Goal: Find specific page/section: Find specific page/section

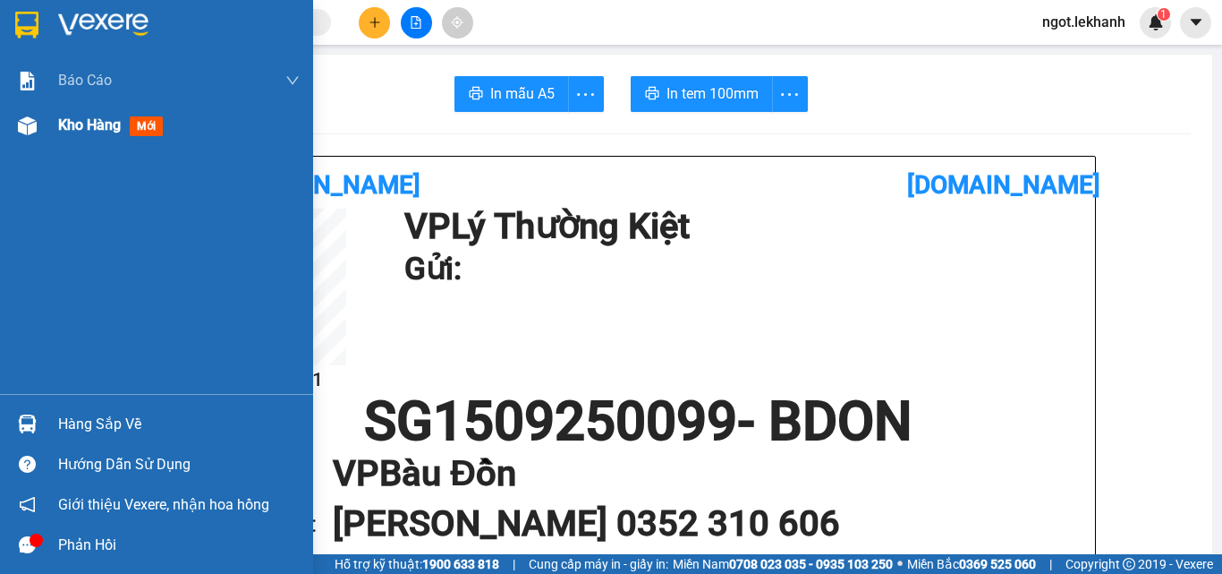
click at [73, 108] on div "Kho hàng mới" at bounding box center [179, 125] width 242 height 45
click at [98, 88] on span "Báo cáo" at bounding box center [85, 80] width 54 height 22
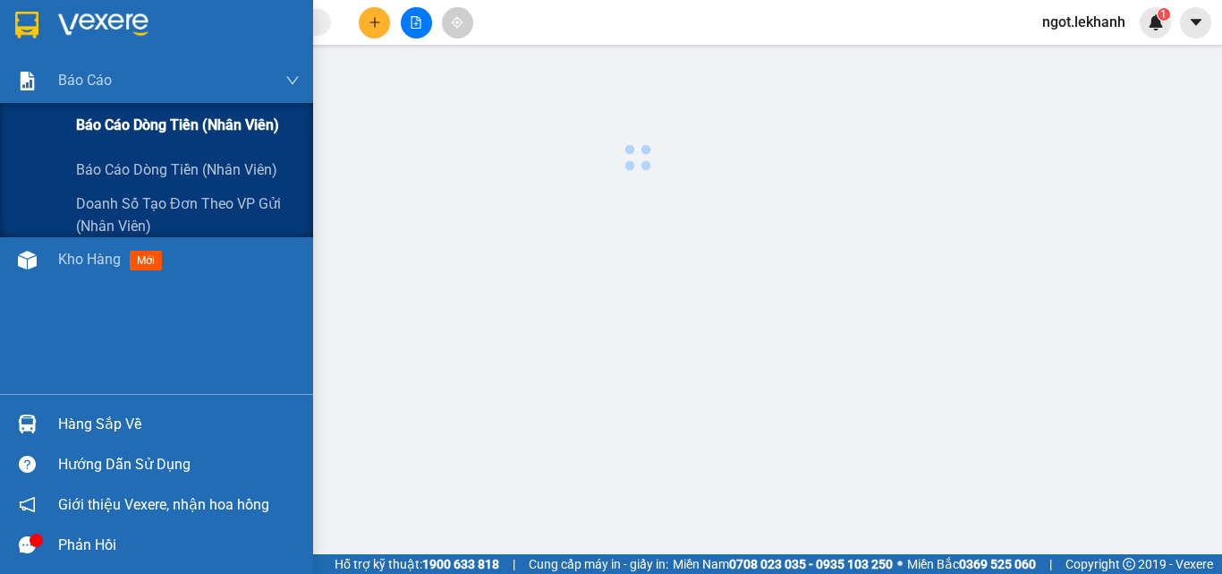
click at [107, 131] on span "Báo cáo dòng tiền (nhân viên)" at bounding box center [177, 125] width 203 height 22
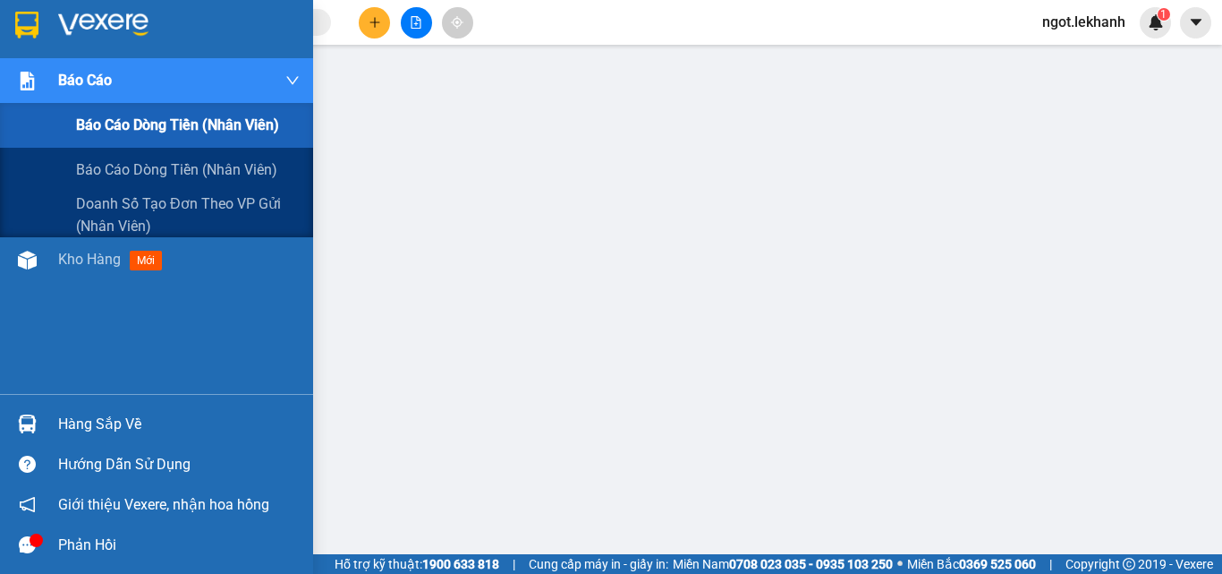
click at [155, 79] on div "Báo cáo" at bounding box center [179, 80] width 242 height 45
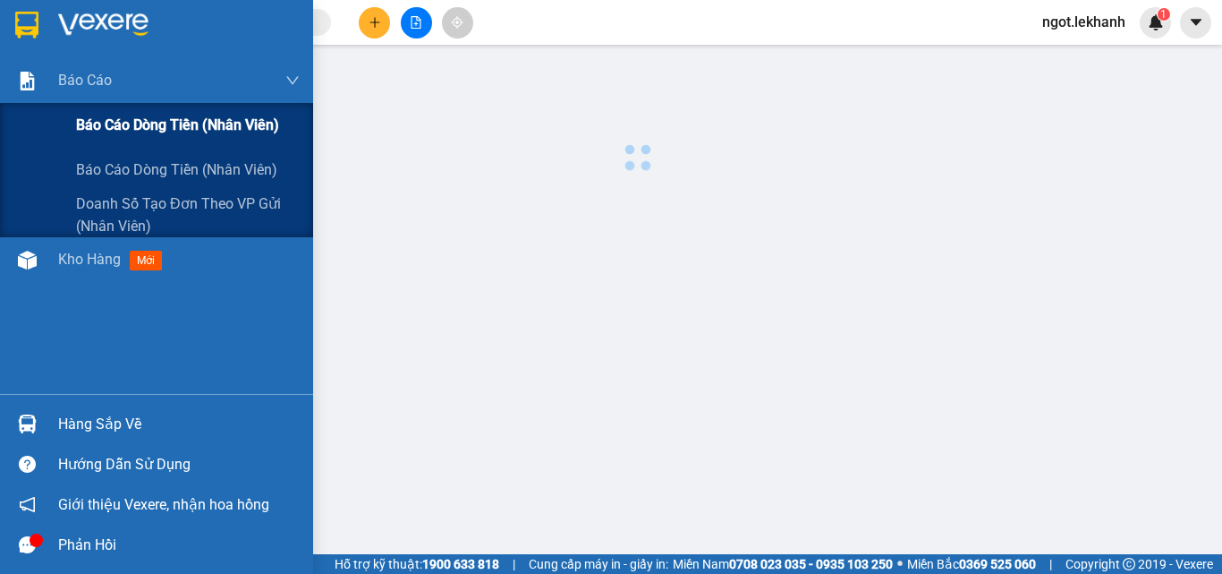
click at [172, 120] on span "Báo cáo dòng tiền (nhân viên)" at bounding box center [177, 125] width 203 height 22
